Goal: Find specific page/section: Find specific page/section

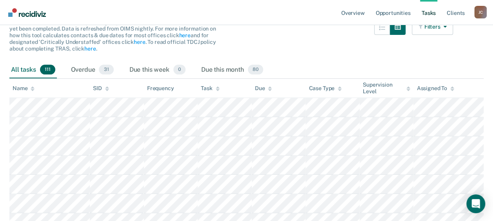
scroll to position [118, 0]
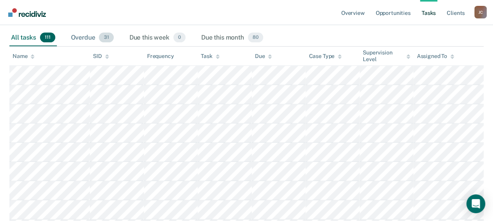
click at [87, 35] on div "Overdue 31" at bounding box center [92, 37] width 46 height 17
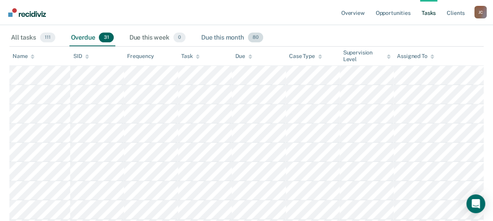
click at [234, 36] on div "Due this month 80" at bounding box center [232, 37] width 65 height 17
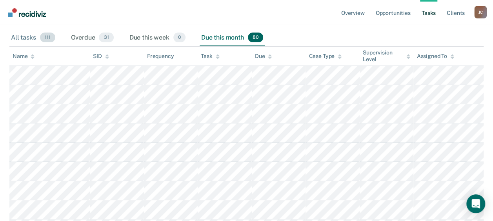
click at [16, 36] on div "All tasks 111" at bounding box center [32, 37] width 47 height 17
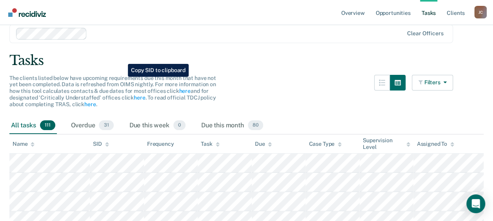
scroll to position [0, 0]
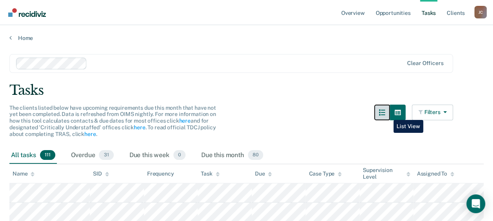
click at [385, 114] on icon "button" at bounding box center [382, 112] width 6 height 6
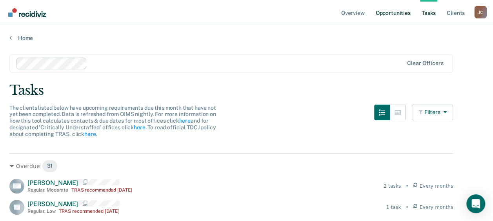
click at [394, 15] on link "Opportunities" at bounding box center [393, 12] width 38 height 25
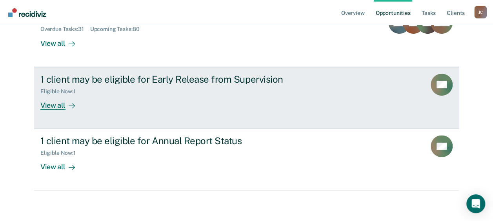
scroll to position [111, 0]
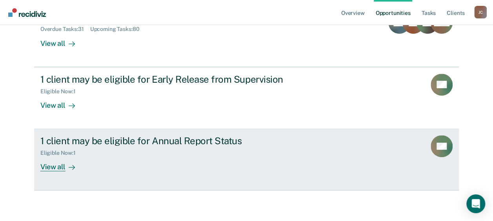
click at [50, 169] on div "View all" at bounding box center [62, 163] width 44 height 15
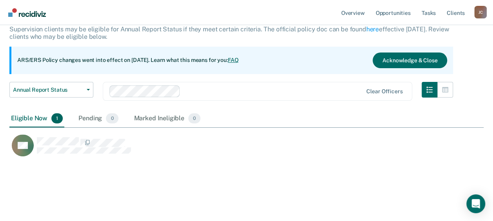
scroll to position [51, 0]
